Goal: Transaction & Acquisition: Purchase product/service

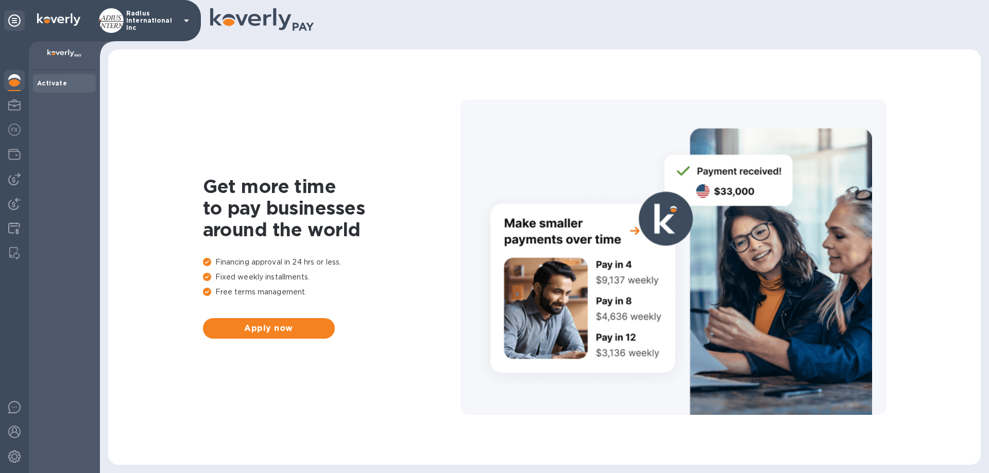
drag, startPoint x: 10, startPoint y: 180, endPoint x: 39, endPoint y: 177, distance: 28.5
click at [11, 179] on img at bounding box center [14, 179] width 12 height 12
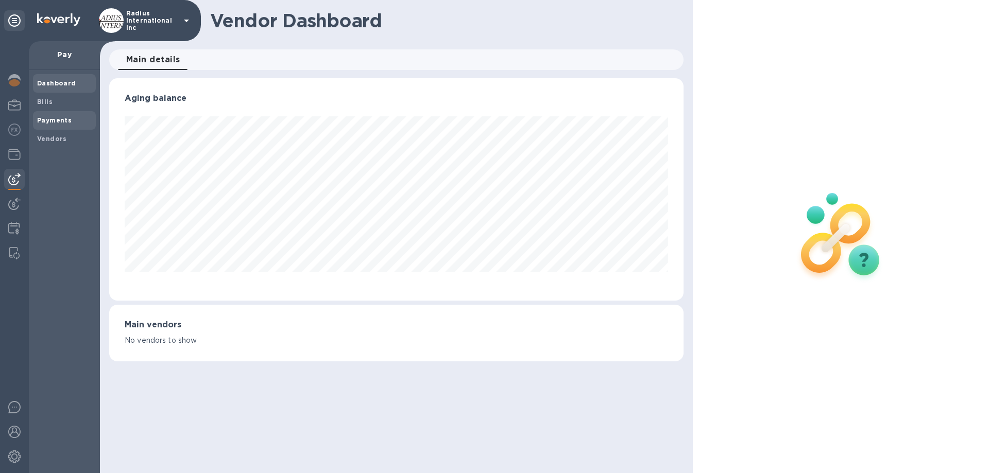
click at [60, 119] on b "Payments" at bounding box center [54, 120] width 35 height 8
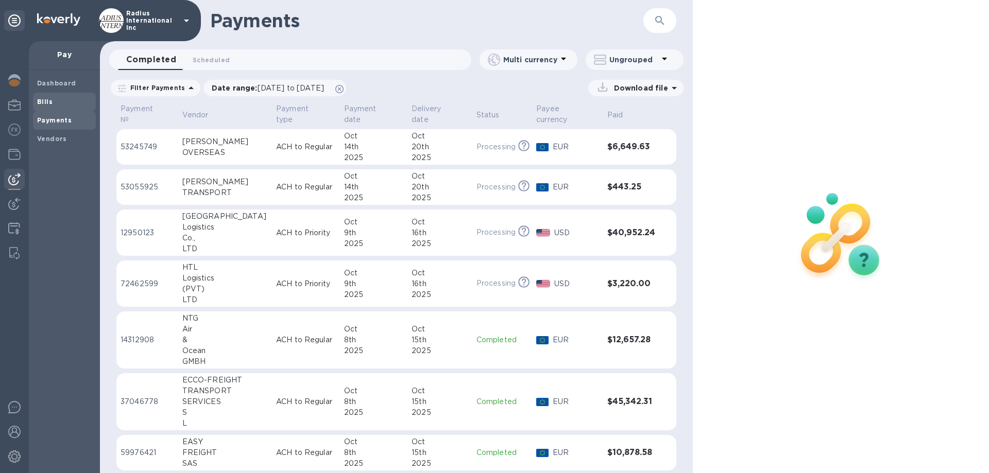
click at [43, 104] on b "Bills" at bounding box center [44, 102] width 15 height 8
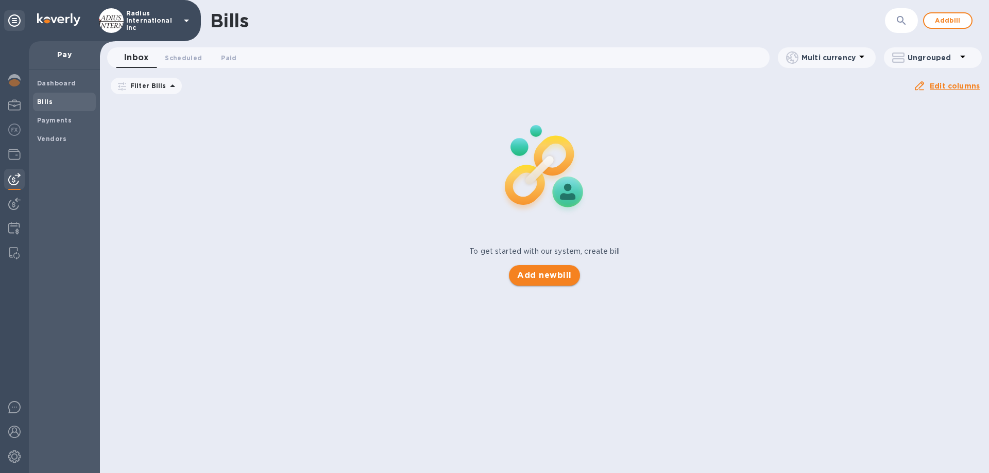
click at [544, 280] on span "Add new bill" at bounding box center [544, 275] width 54 height 12
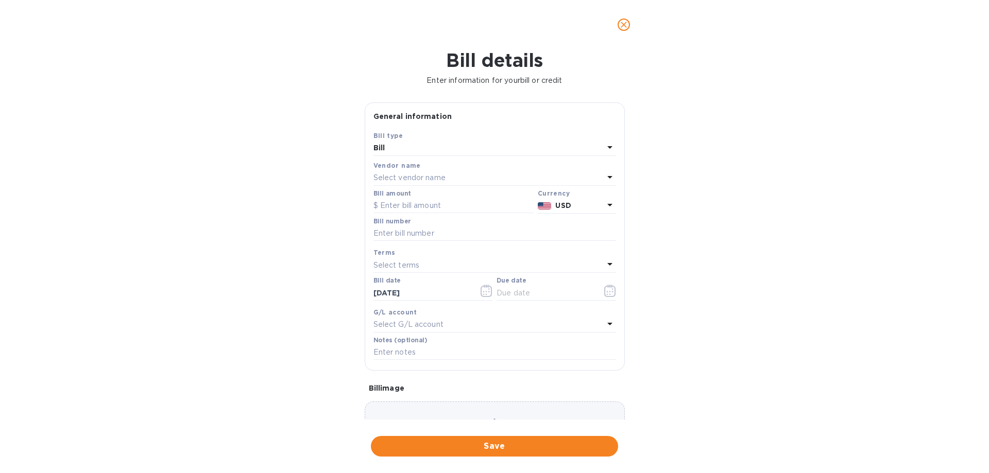
click at [444, 178] on p "Select vendor name" at bounding box center [409, 178] width 72 height 11
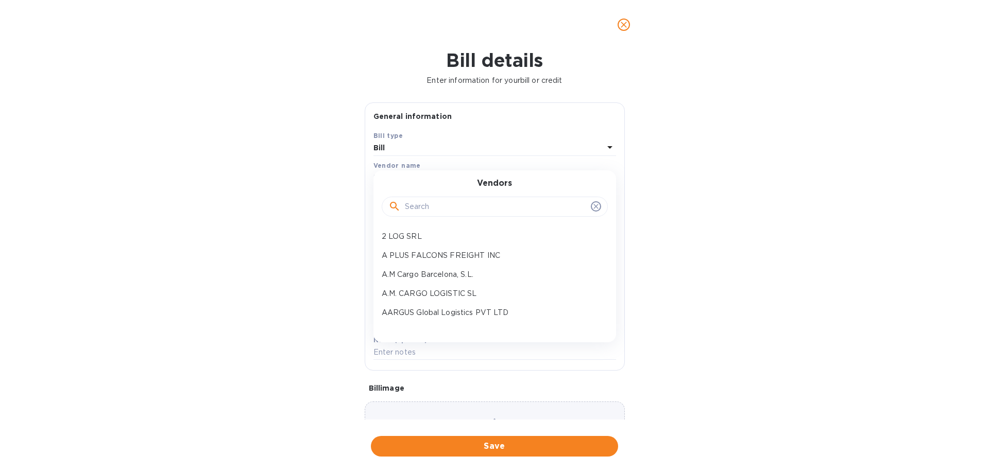
click at [444, 205] on input "text" at bounding box center [496, 206] width 182 height 15
type input "s"
type input "[GEOGRAPHIC_DATA]"
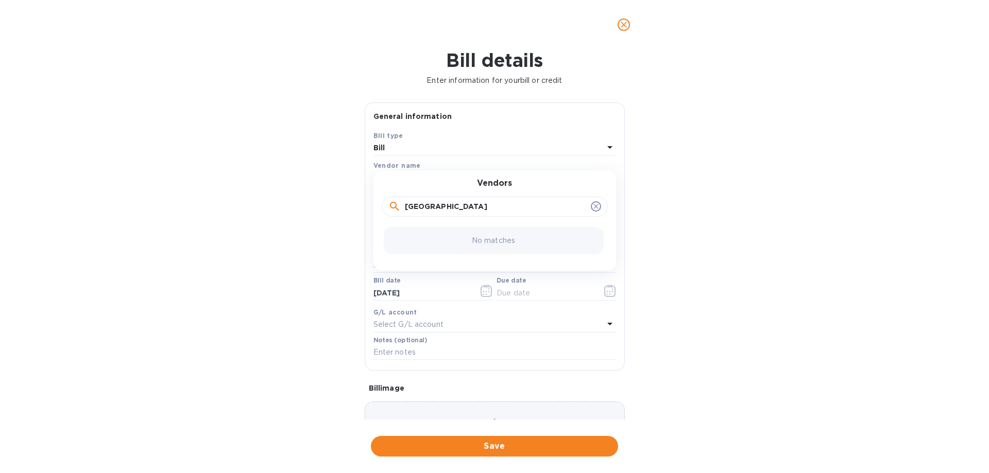
drag, startPoint x: 457, startPoint y: 206, endPoint x: 276, endPoint y: 197, distance: 181.5
click at [277, 196] on div "Bill details Enter information for your bill or credit General information Save…" at bounding box center [494, 261] width 989 height 424
type input "sunshine"
drag, startPoint x: 446, startPoint y: 235, endPoint x: 459, endPoint y: 233, distance: 13.5
click at [446, 235] on p "Sunshine SYS Industry Limited" at bounding box center [491, 236] width 218 height 11
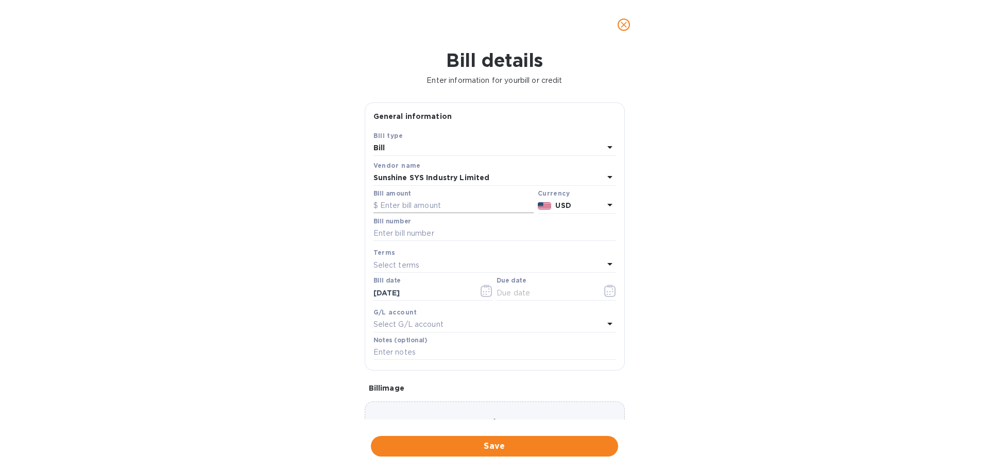
click at [445, 205] on input "text" at bounding box center [453, 205] width 160 height 15
click at [394, 203] on input "text" at bounding box center [453, 205] width 160 height 15
type input "1"
type input "16,494.68"
type input "July SOA"
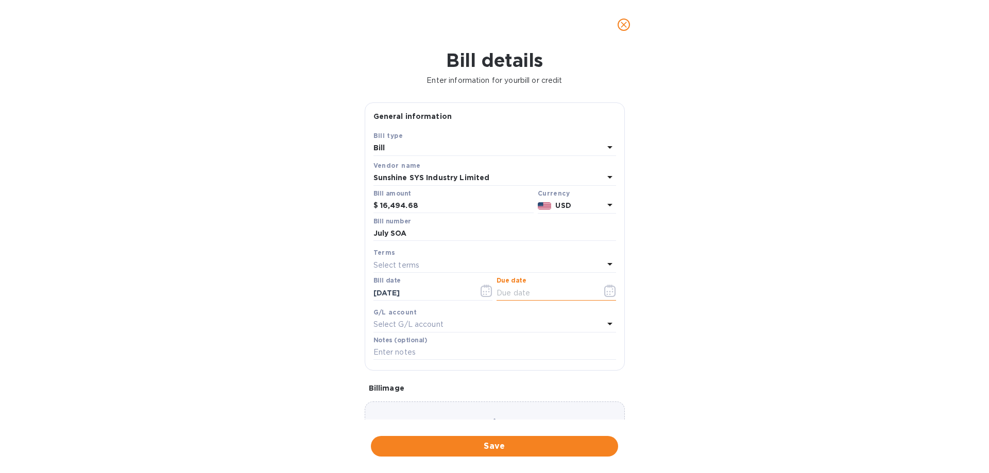
drag, startPoint x: 504, startPoint y: 292, endPoint x: 594, endPoint y: 291, distance: 89.6
click at [505, 292] on input "text" at bounding box center [544, 292] width 97 height 15
click at [604, 288] on icon "button" at bounding box center [610, 291] width 12 height 12
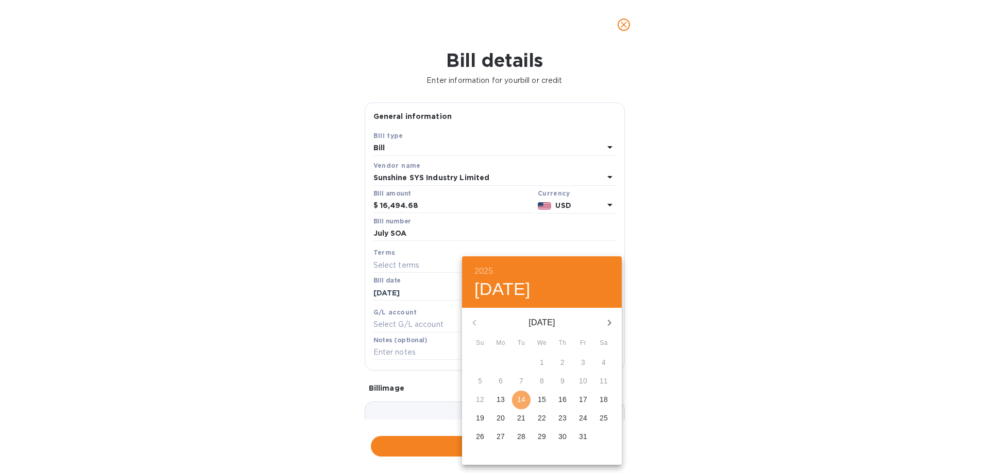
drag, startPoint x: 528, startPoint y: 400, endPoint x: 712, endPoint y: 367, distance: 187.3
click at [528, 400] on span "14" at bounding box center [521, 399] width 19 height 10
type input "[DATE]"
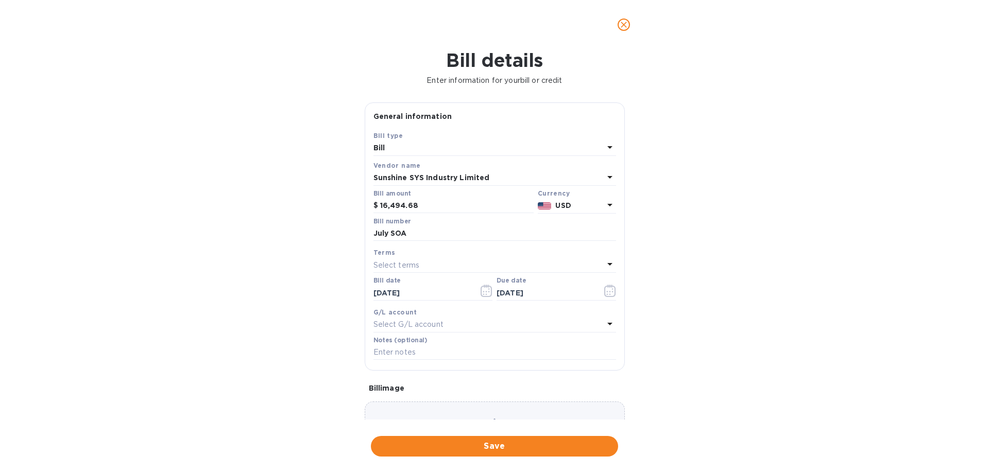
drag, startPoint x: 713, startPoint y: 366, endPoint x: 627, endPoint y: 410, distance: 96.3
click at [702, 370] on div "2025 Tue, Oct [DATE] Mo Tu We Th Fr Sa 28 29 30 1 2 3 4 5 6 7 8 9 10 11 12 13 1…" at bounding box center [494, 236] width 989 height 473
click at [554, 406] on span "Save" at bounding box center [494, 446] width 231 height 12
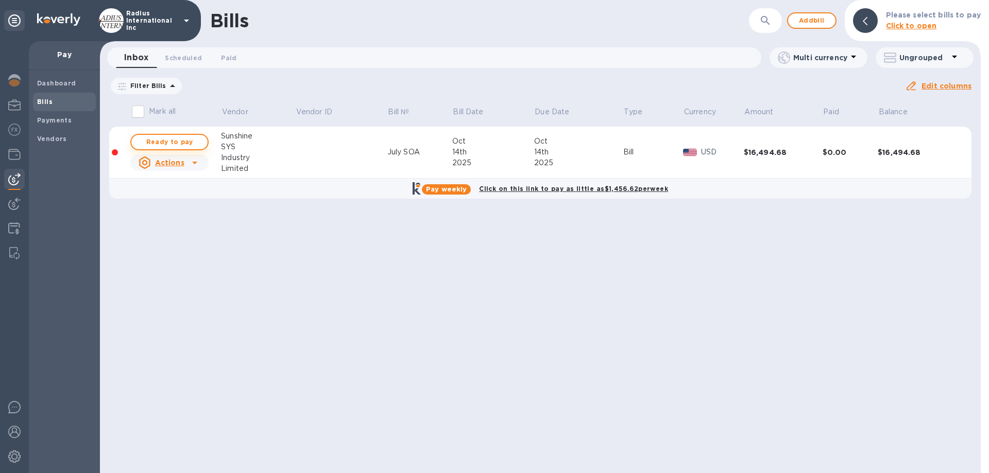
click at [183, 144] on span "Ready to pay" at bounding box center [170, 142] width 60 height 12
checkbox input "true"
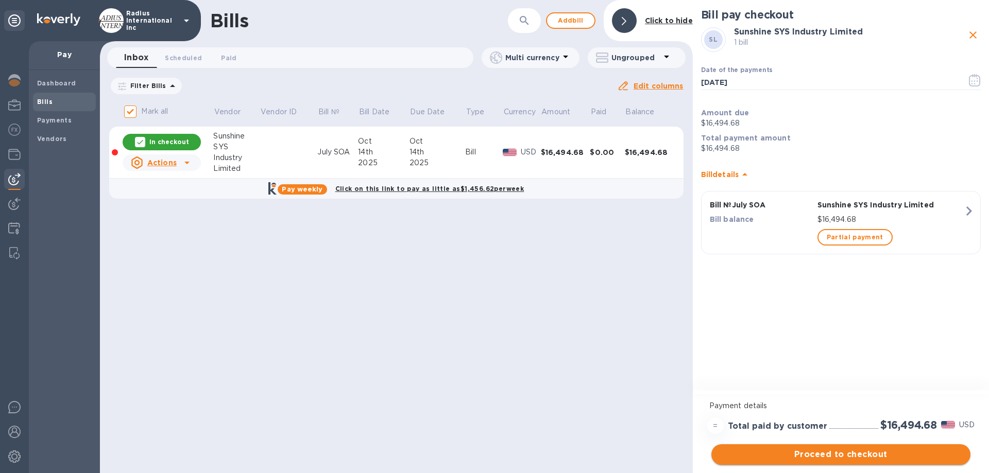
click at [831, 406] on span "Proceed to checkout" at bounding box center [840, 455] width 243 height 12
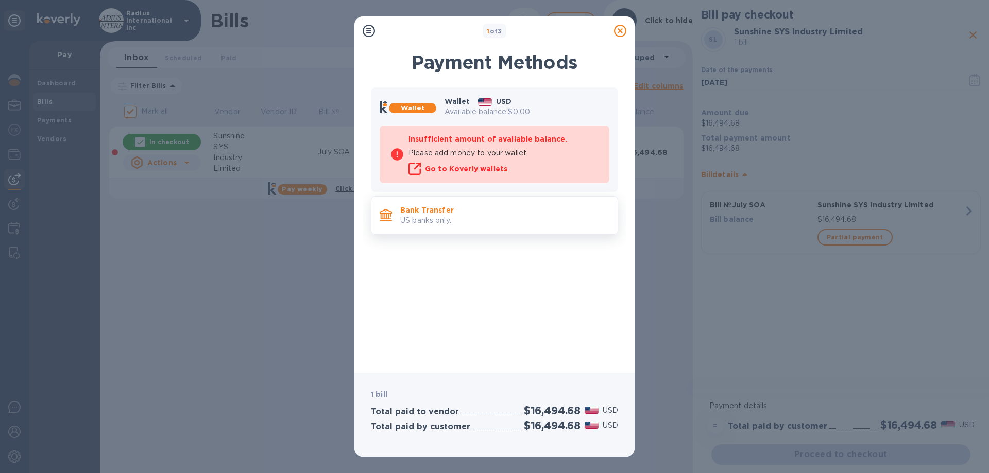
click at [475, 215] on p "US banks only." at bounding box center [504, 220] width 209 height 11
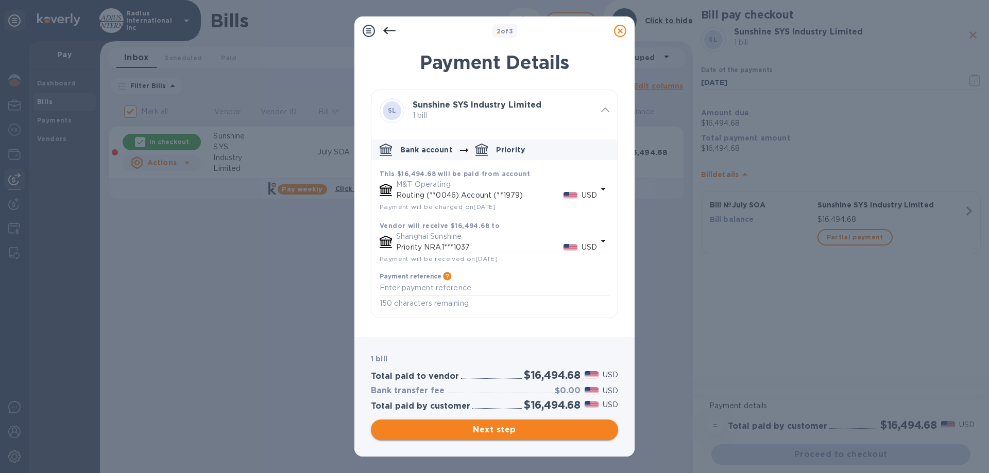
click at [474, 406] on span "Next step" at bounding box center [494, 430] width 231 height 12
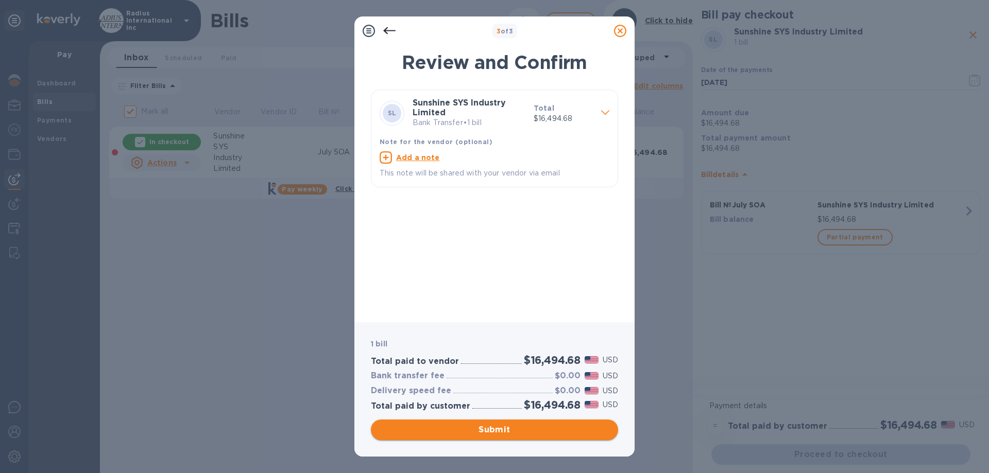
click at [524, 406] on span "Submit" at bounding box center [494, 430] width 231 height 12
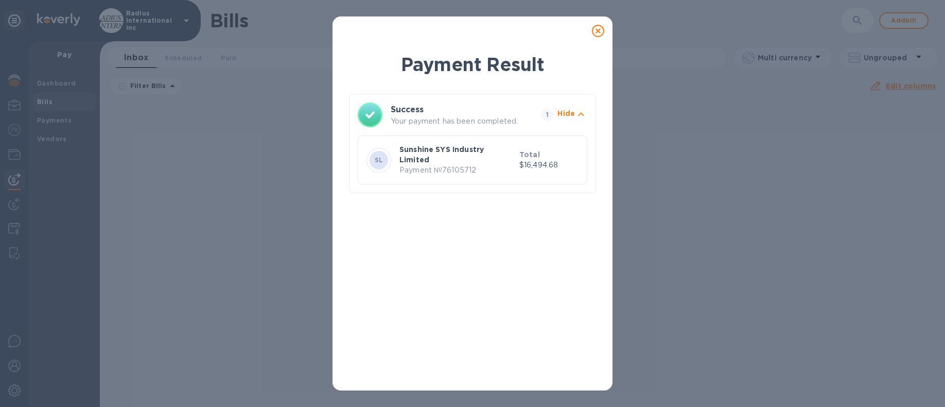
click at [596, 27] on icon at bounding box center [598, 31] width 12 height 12
